Goal: Transaction & Acquisition: Purchase product/service

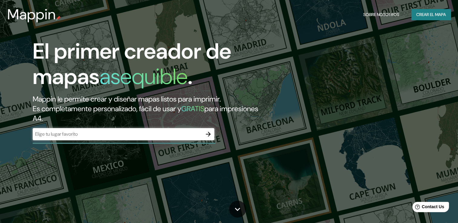
click at [134, 138] on div "​" at bounding box center [123, 134] width 181 height 12
click at [208, 135] on icon "button" at bounding box center [207, 134] width 7 height 7
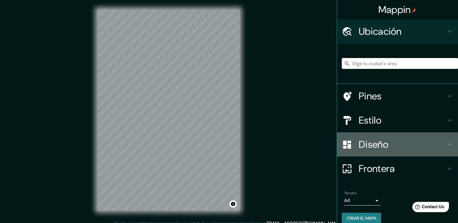
click at [422, 146] on h4 "Diseño" at bounding box center [401, 144] width 87 height 12
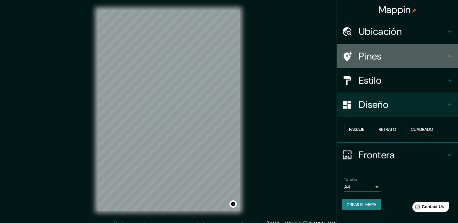
click at [411, 64] on div "Pines" at bounding box center [397, 56] width 121 height 24
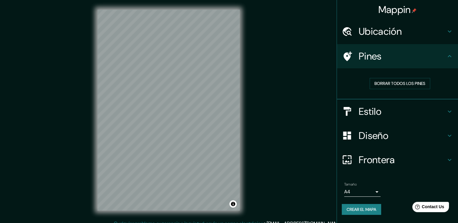
click at [444, 49] on div "Pines" at bounding box center [397, 56] width 121 height 24
click at [448, 112] on icon at bounding box center [448, 111] width 7 height 7
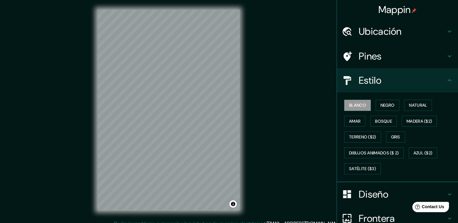
click at [376, 29] on h4 "Ubicación" at bounding box center [401, 31] width 87 height 12
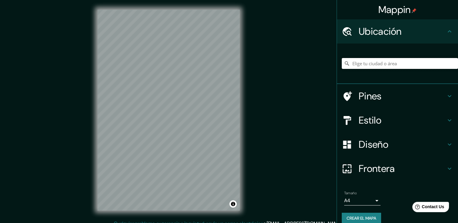
click at [362, 64] on input "Elige tu ciudad o área" at bounding box center [399, 63] width 116 height 11
click at [369, 198] on body "Mappin Ubicación Pines Estilo Diseño Frontera Elige un borde. Sugerencia : pued…" at bounding box center [229, 111] width 458 height 223
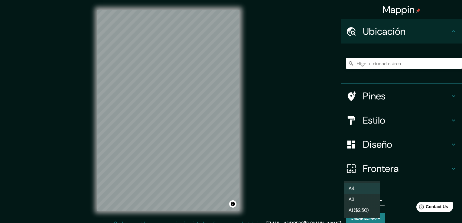
click at [369, 201] on li "A3" at bounding box center [362, 199] width 36 height 11
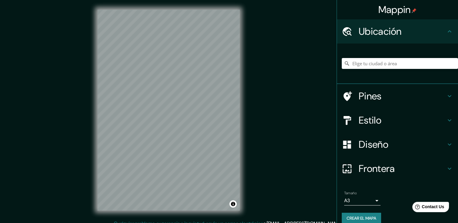
click at [360, 201] on body "Mappin Ubicación Pines Estilo Diseño Frontera Elige un borde. Sugerencia : pued…" at bounding box center [229, 111] width 458 height 223
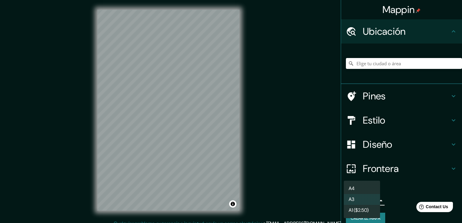
click at [367, 188] on li "A4" at bounding box center [362, 188] width 36 height 11
type input "single"
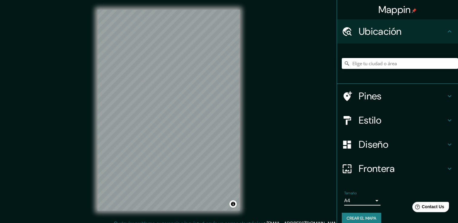
click at [383, 168] on h4 "Frontera" at bounding box center [401, 169] width 87 height 12
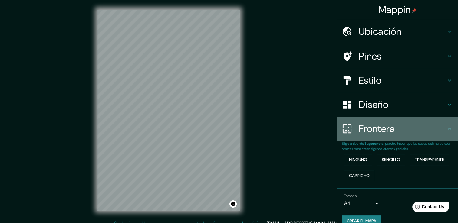
click at [404, 130] on h4 "Frontera" at bounding box center [401, 129] width 87 height 12
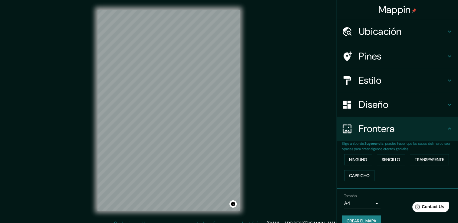
click at [405, 107] on h4 "Diseño" at bounding box center [401, 105] width 87 height 12
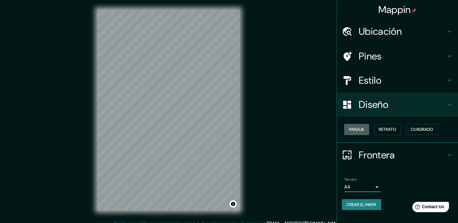
click at [358, 131] on font "Paisaje" at bounding box center [356, 130] width 15 height 8
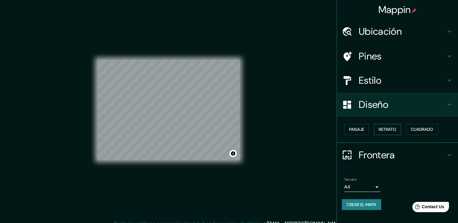
click at [379, 130] on font "Retrato" at bounding box center [387, 130] width 18 height 8
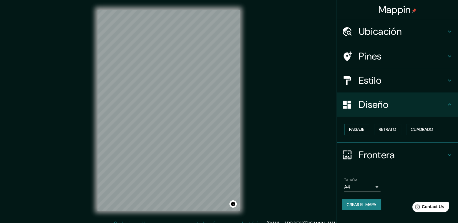
click at [360, 130] on font "Paisaje" at bounding box center [356, 130] width 15 height 8
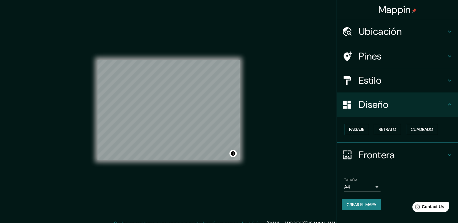
click at [415, 84] on h4 "Estilo" at bounding box center [401, 80] width 87 height 12
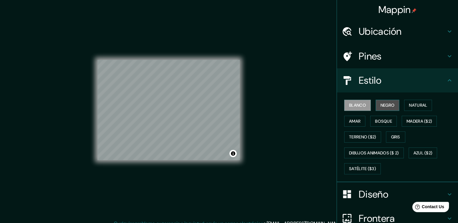
click at [389, 105] on font "Negro" at bounding box center [387, 106] width 14 height 8
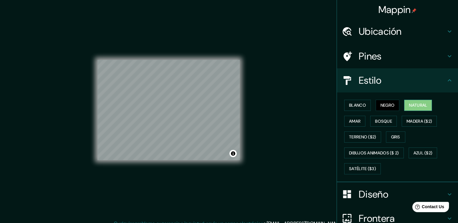
click at [410, 105] on font "Natural" at bounding box center [418, 106] width 18 height 8
click at [341, 121] on div "Blanco Negro Natural Amar Bosque Madera ($2) Terreno ($2) Gris Dibujos animados…" at bounding box center [399, 137] width 116 height 80
click at [349, 121] on font "Amar" at bounding box center [354, 122] width 11 height 8
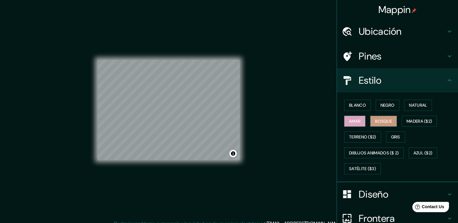
click at [380, 122] on font "Bosque" at bounding box center [383, 122] width 17 height 8
click at [393, 134] on font "Gris" at bounding box center [395, 137] width 9 height 8
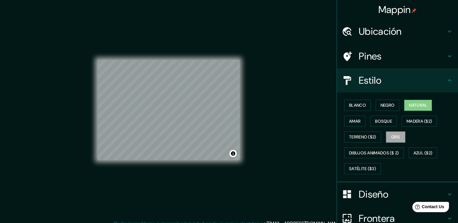
click at [418, 103] on font "Natural" at bounding box center [418, 106] width 18 height 8
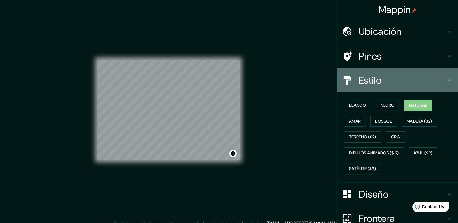
click at [408, 81] on h4 "Estilo" at bounding box center [401, 80] width 87 height 12
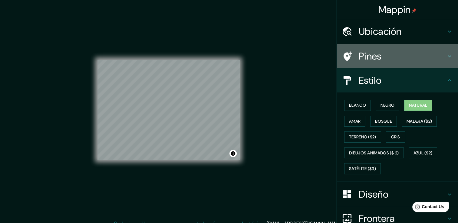
click at [388, 56] on h4 "Pines" at bounding box center [401, 56] width 87 height 12
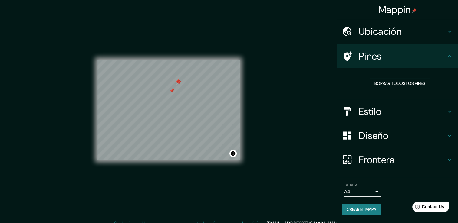
click at [387, 84] on font "Borrar todos los pines" at bounding box center [399, 84] width 51 height 8
click at [432, 56] on h4 "Pines" at bounding box center [401, 56] width 87 height 12
click at [370, 212] on font "Crear el mapa" at bounding box center [361, 210] width 30 height 8
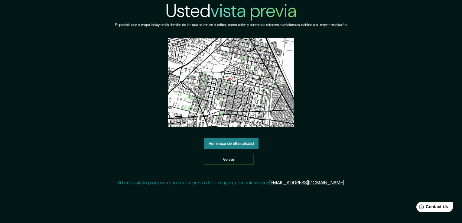
click at [202, 84] on img at bounding box center [231, 82] width 126 height 89
click at [257, 145] on link "Ver mapa de alta calidad" at bounding box center [231, 143] width 55 height 11
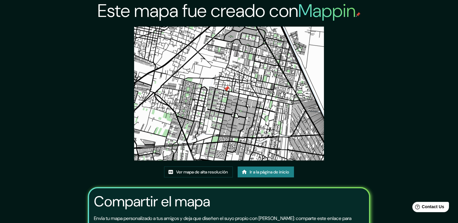
click at [223, 109] on img at bounding box center [228, 94] width 189 height 134
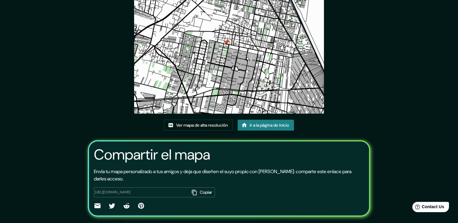
scroll to position [62, 0]
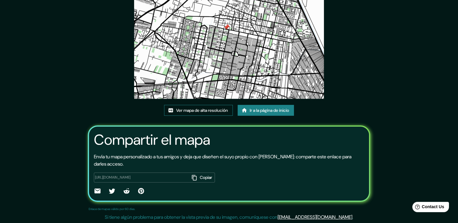
click at [216, 108] on font "Ver mapa de alta resolución" at bounding box center [202, 111] width 52 height 8
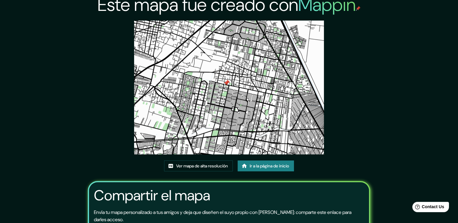
scroll to position [0, 0]
